Goal: Transaction & Acquisition: Download file/media

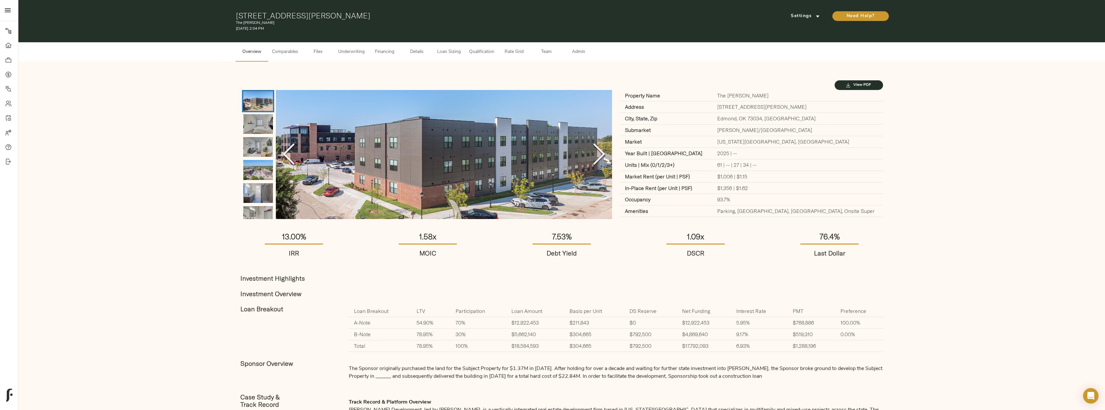
click at [317, 49] on span "Files" at bounding box center [318, 52] width 25 height 8
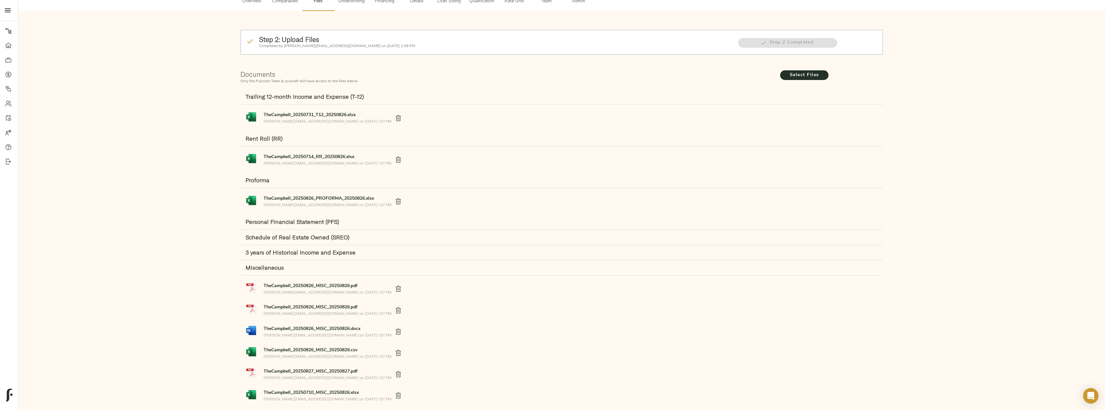
scroll to position [98, 0]
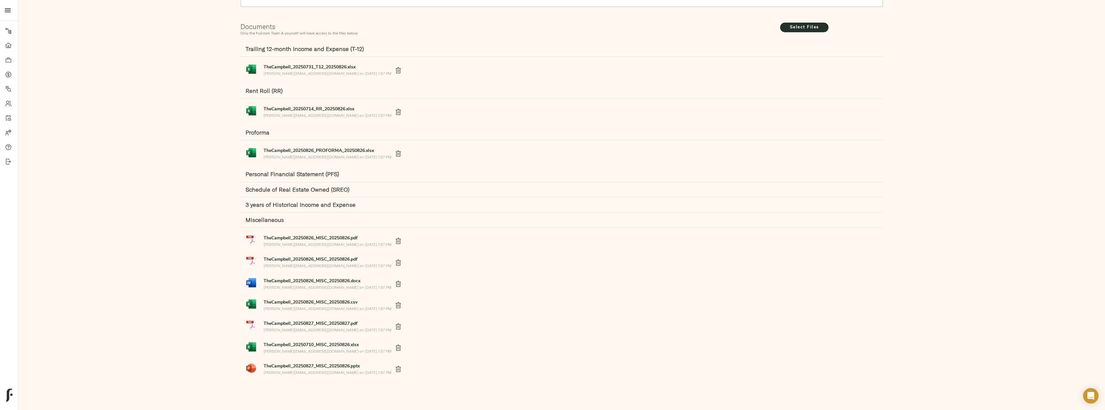
click at [328, 235] on span "TheCampbell_20250826_MISC_20250826.pdf" at bounding box center [328, 238] width 128 height 7
click at [312, 367] on strong "TheCampbell_20250827_MISC_20250826.pptx" at bounding box center [312, 366] width 96 height 5
click at [316, 326] on strong "TheCampbell_20250827_MISC_20250827.pdf" at bounding box center [311, 323] width 94 height 5
click at [329, 279] on strong "TheCampbell_20250826_MISC_20250826.docx" at bounding box center [312, 281] width 97 height 5
click at [321, 303] on strong "TheCampbell_20250826_MISC_20250826.csv" at bounding box center [311, 302] width 94 height 5
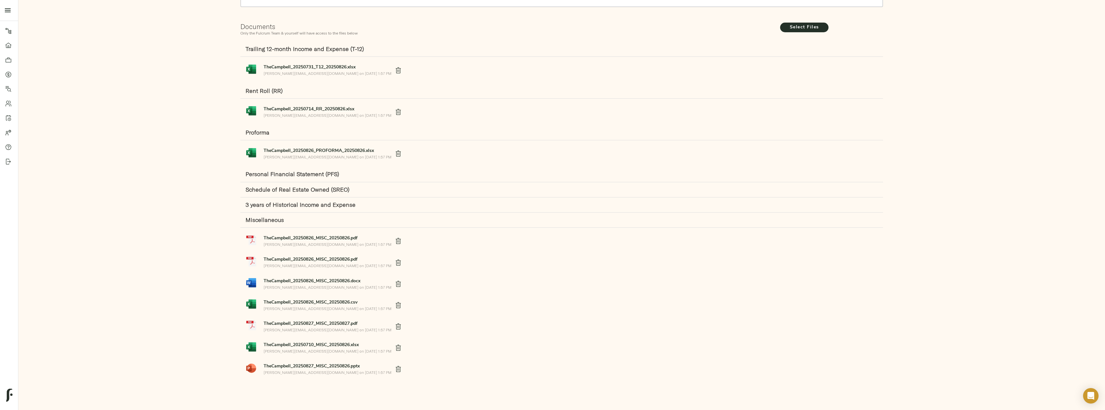
click at [818, 156] on div "Proforma TheCampbell_20250826_PROFORMA_20250826.xlsx [PERSON_NAME][EMAIL_ADDRES…" at bounding box center [561, 146] width 643 height 42
click at [336, 301] on strong "TheCampbell_20250826_MISC_20250826.csv" at bounding box center [311, 302] width 94 height 5
